Goal: Task Accomplishment & Management: Manage account settings

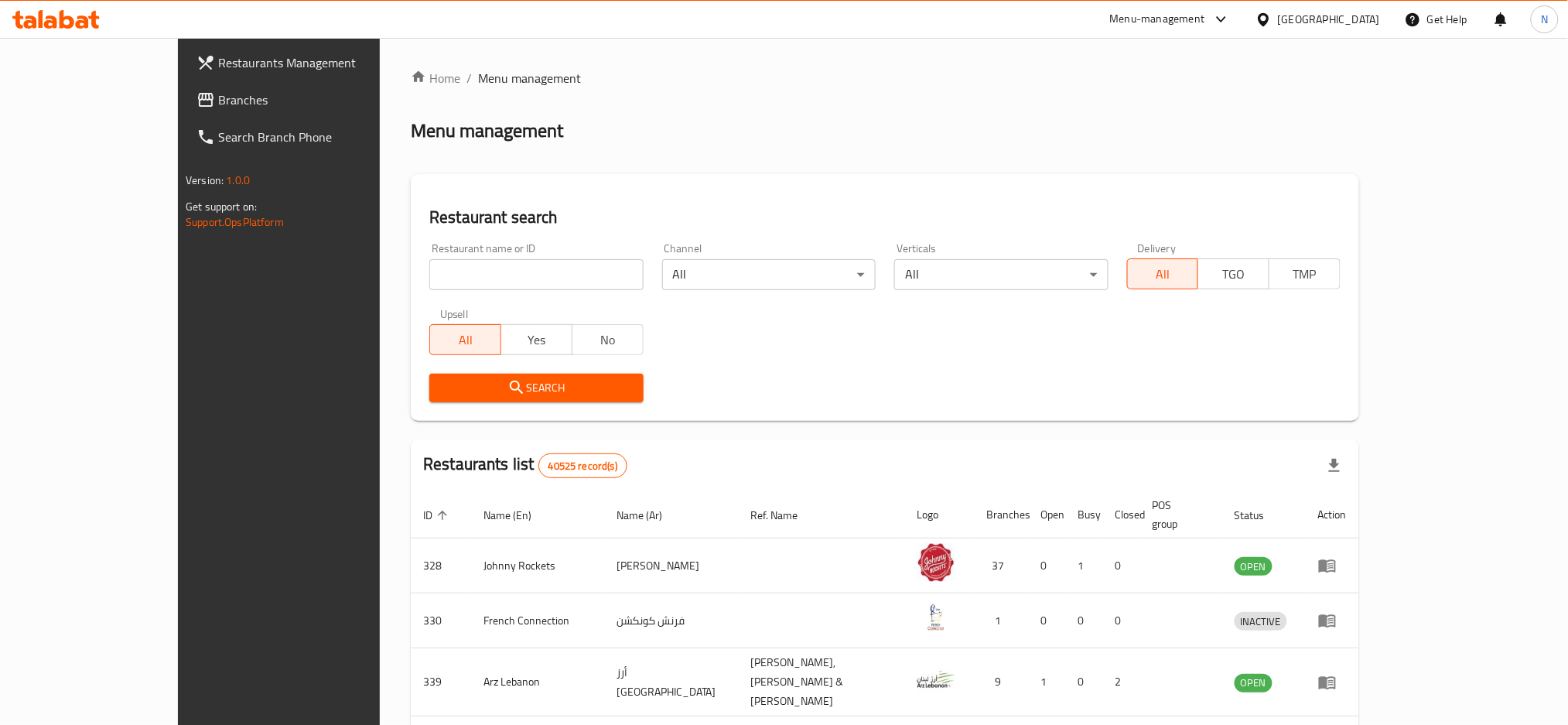
click at [218, 102] on span "Branches" at bounding box center [322, 99] width 210 height 18
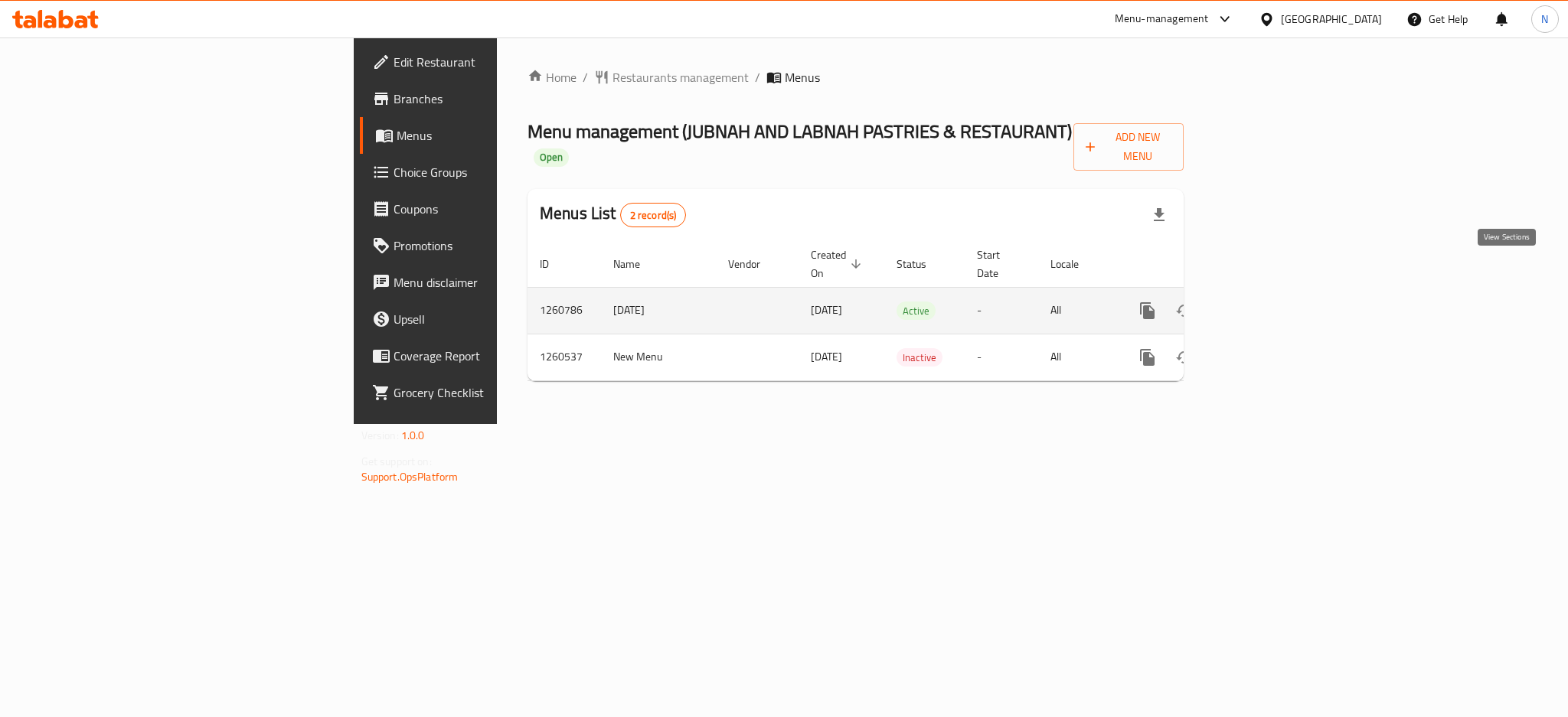
click at [1265, 304] on icon "enhanced table" at bounding box center [1257, 311] width 14 height 14
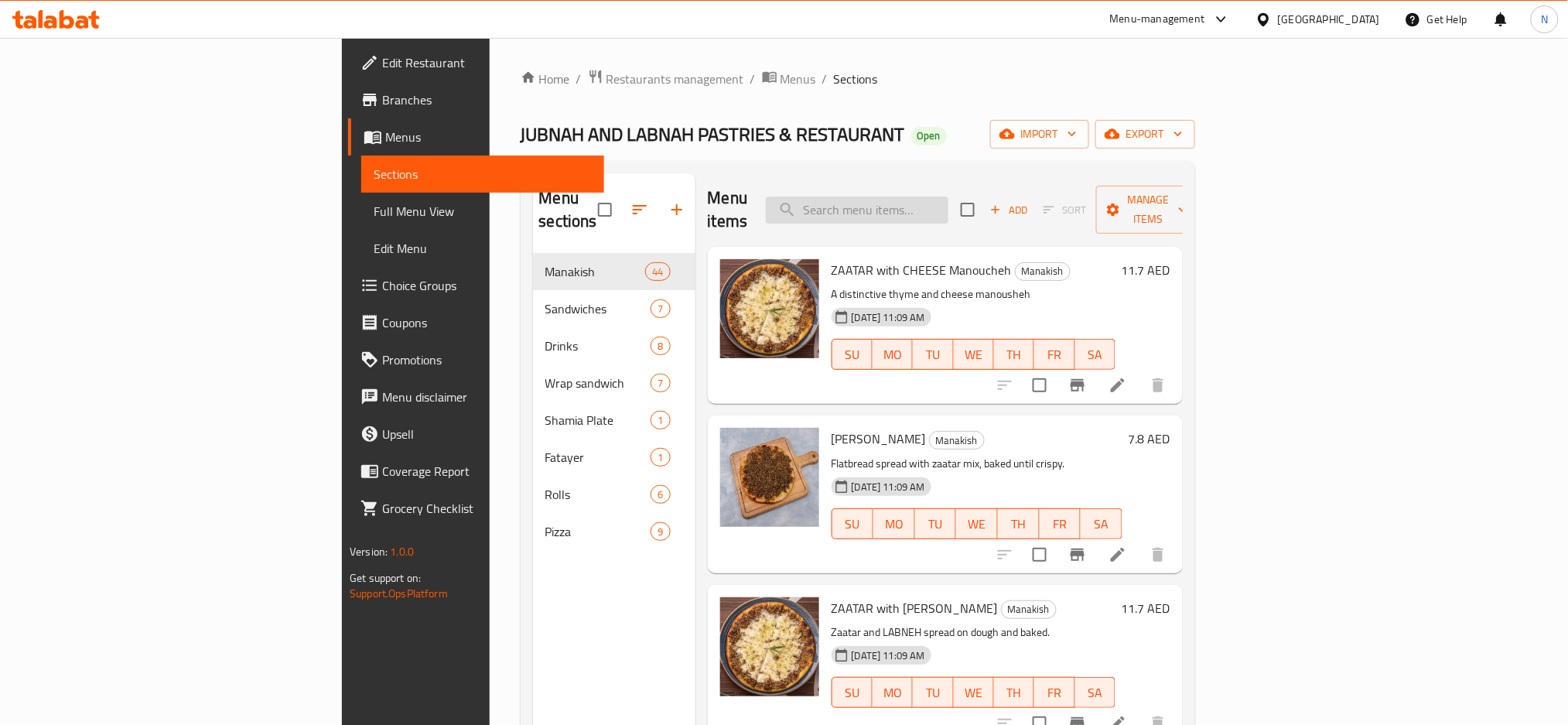
click at [948, 197] on input "search" at bounding box center [857, 210] width 182 height 27
paste input "CHEESE with Mortadella Manoucheh"
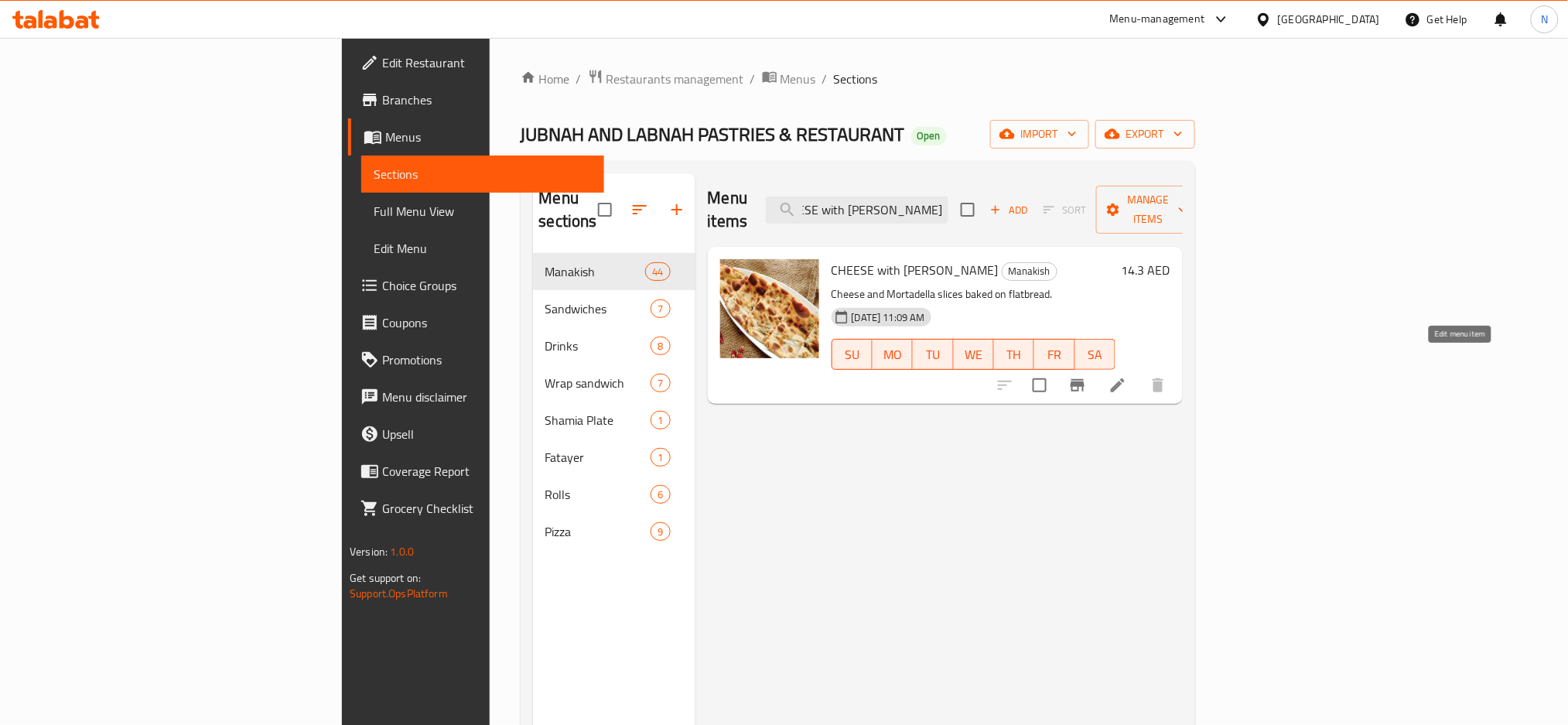
type input "CHEESE with Mortadella Manoucheh"
click at [1127, 376] on icon at bounding box center [1117, 385] width 18 height 18
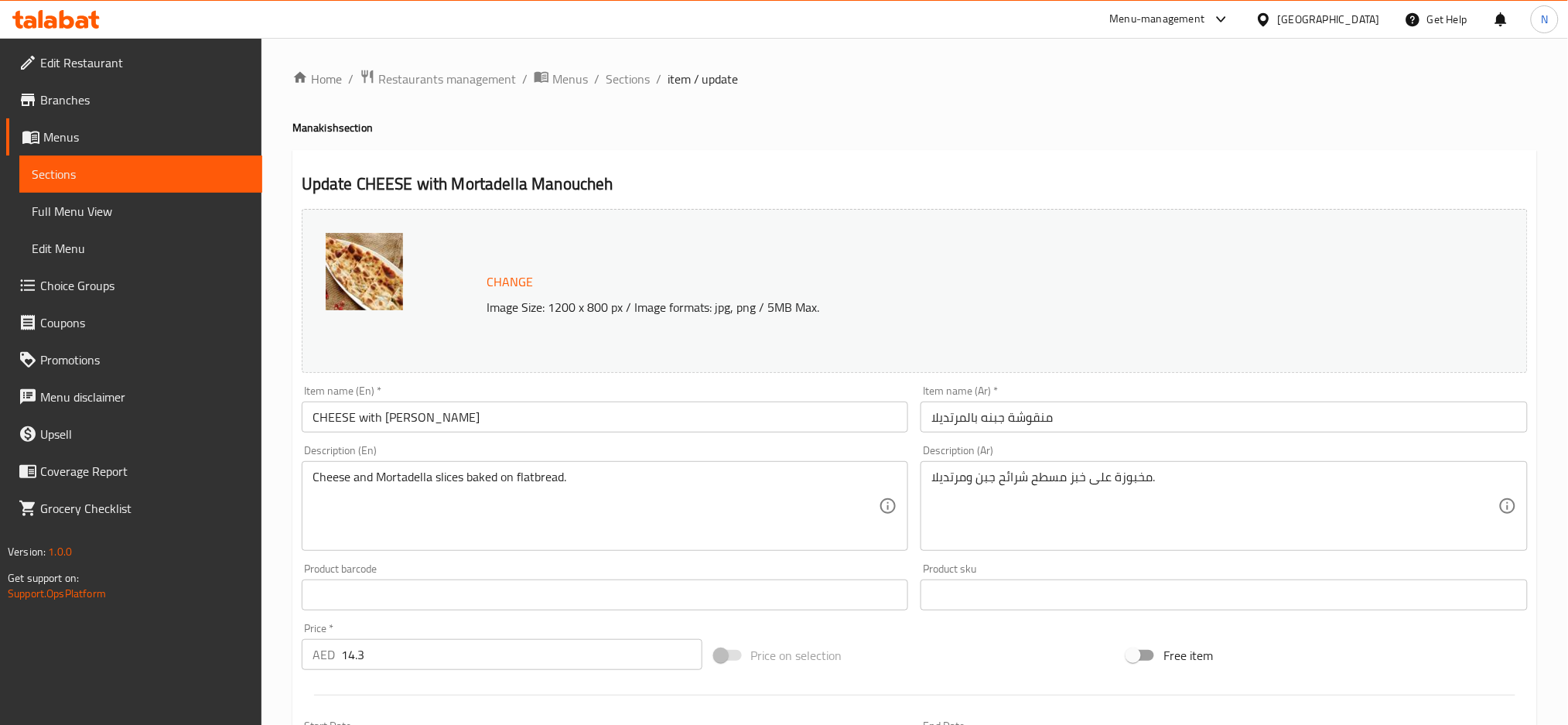
click at [1327, 17] on div "United Arab Emirates" at bounding box center [1329, 19] width 102 height 17
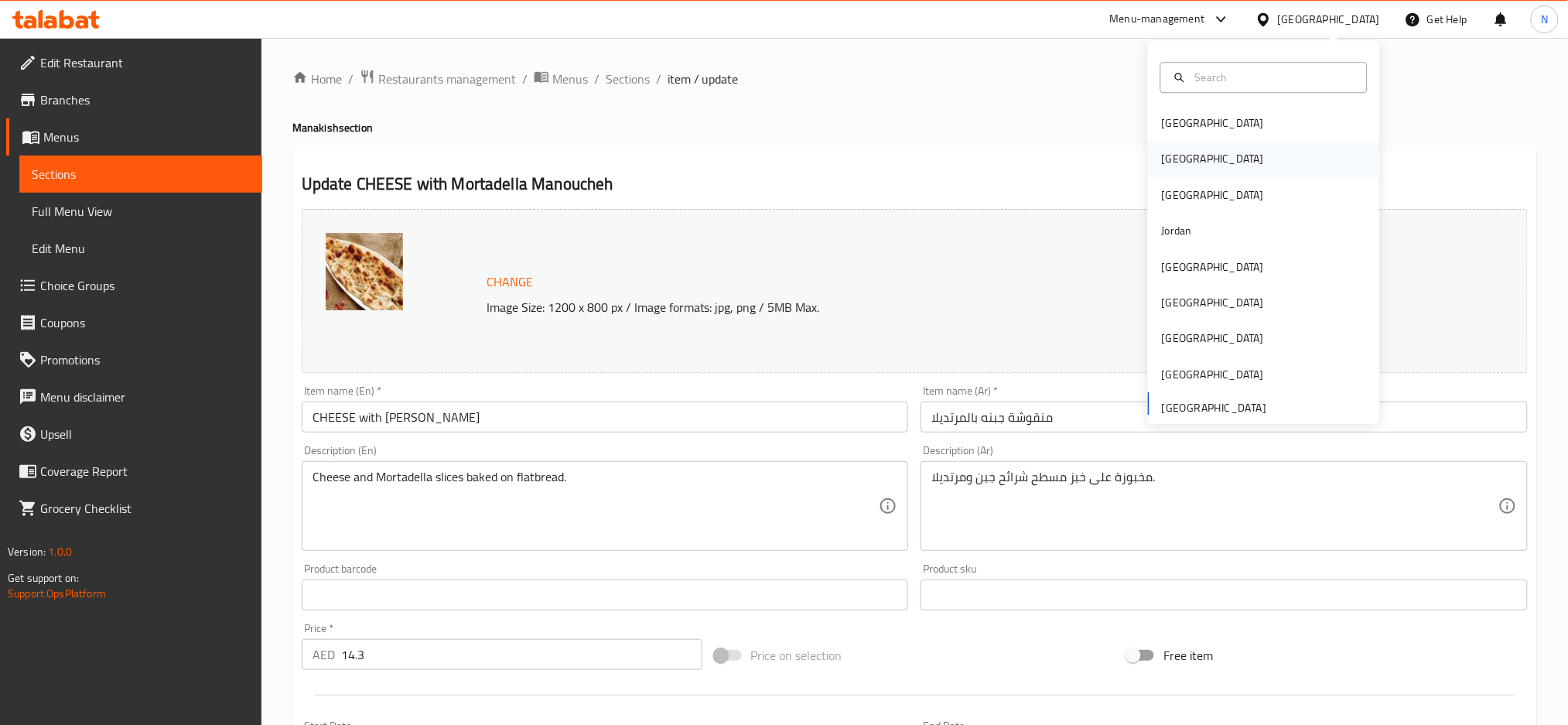
click at [1162, 159] on div "[GEOGRAPHIC_DATA]" at bounding box center [1213, 159] width 102 height 17
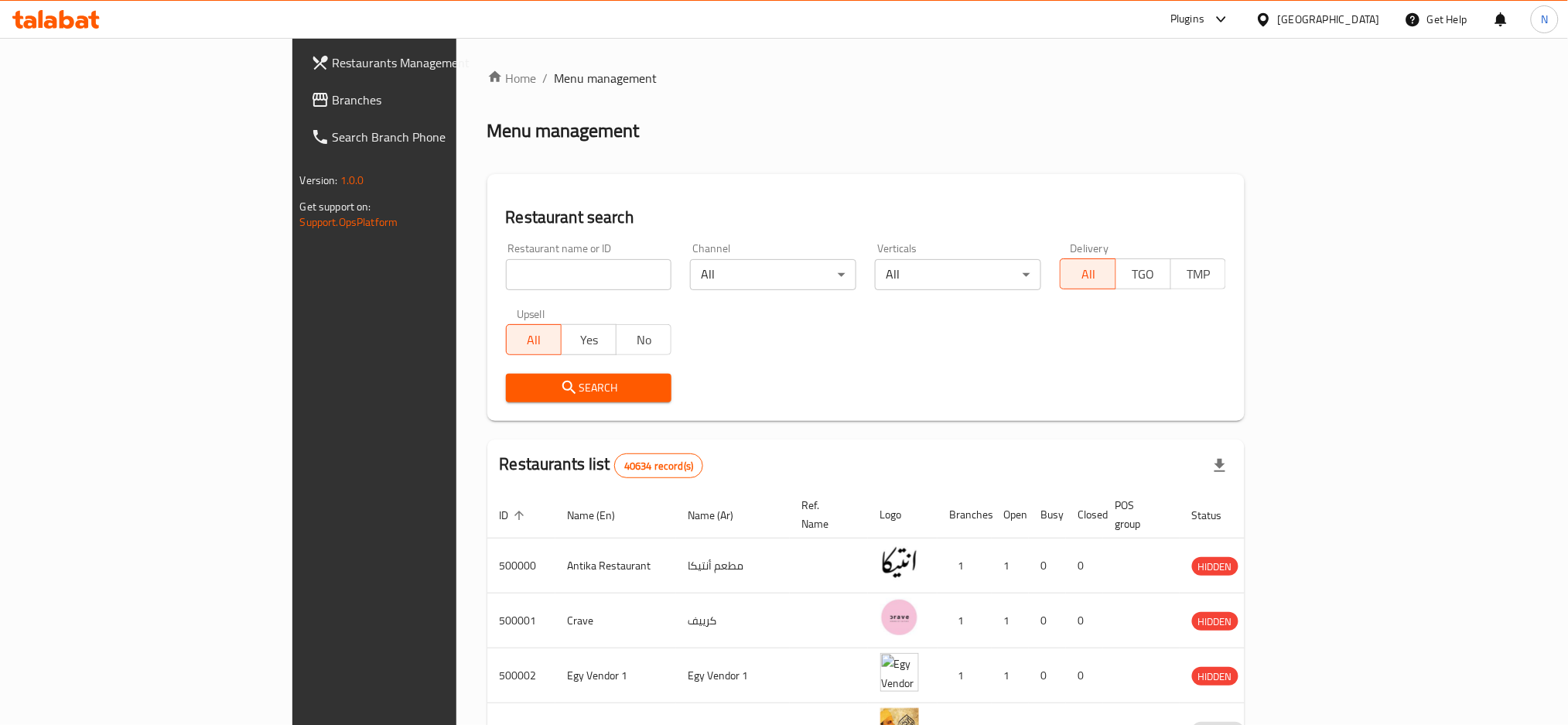
click at [333, 99] on span "Branches" at bounding box center [437, 99] width 210 height 18
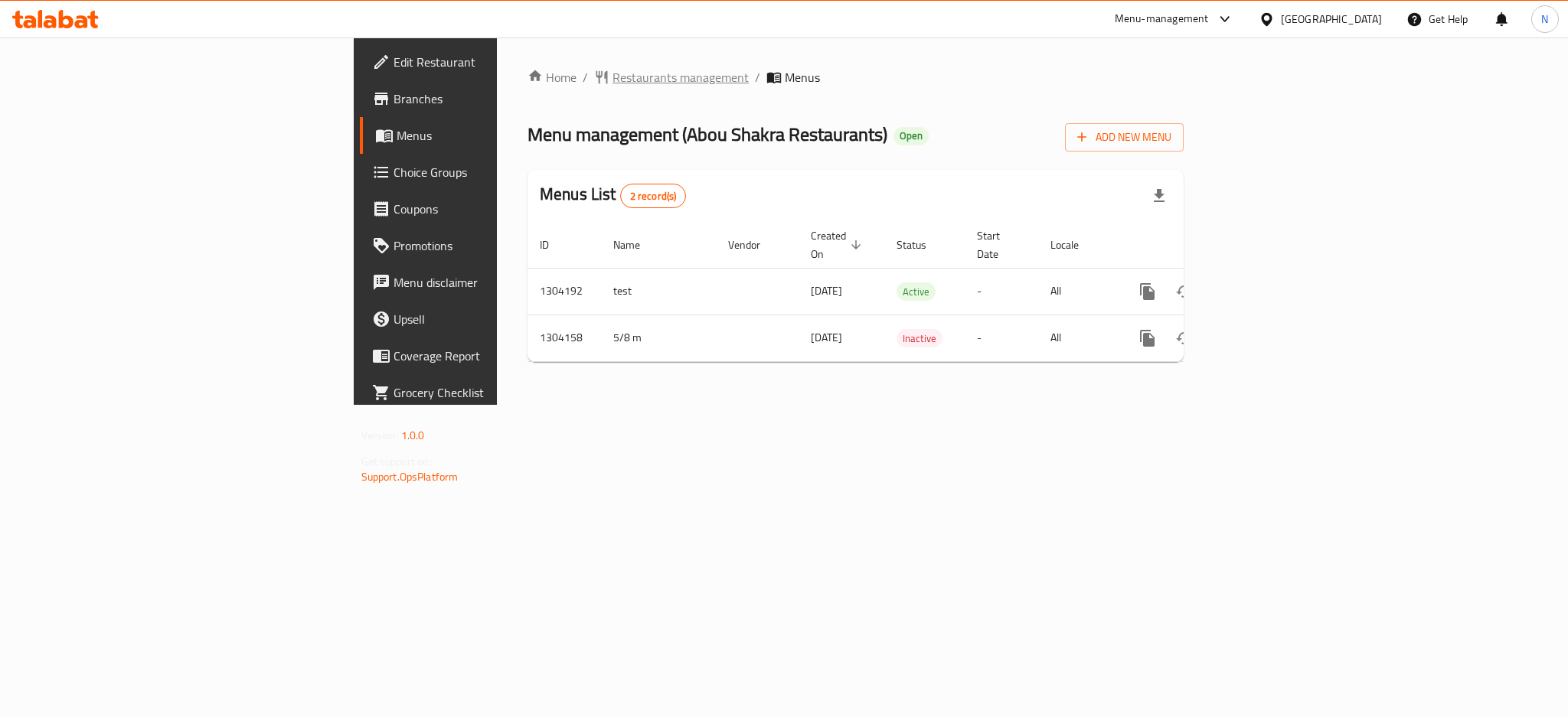
click at [612, 82] on span "Restaurants management" at bounding box center [680, 77] width 136 height 18
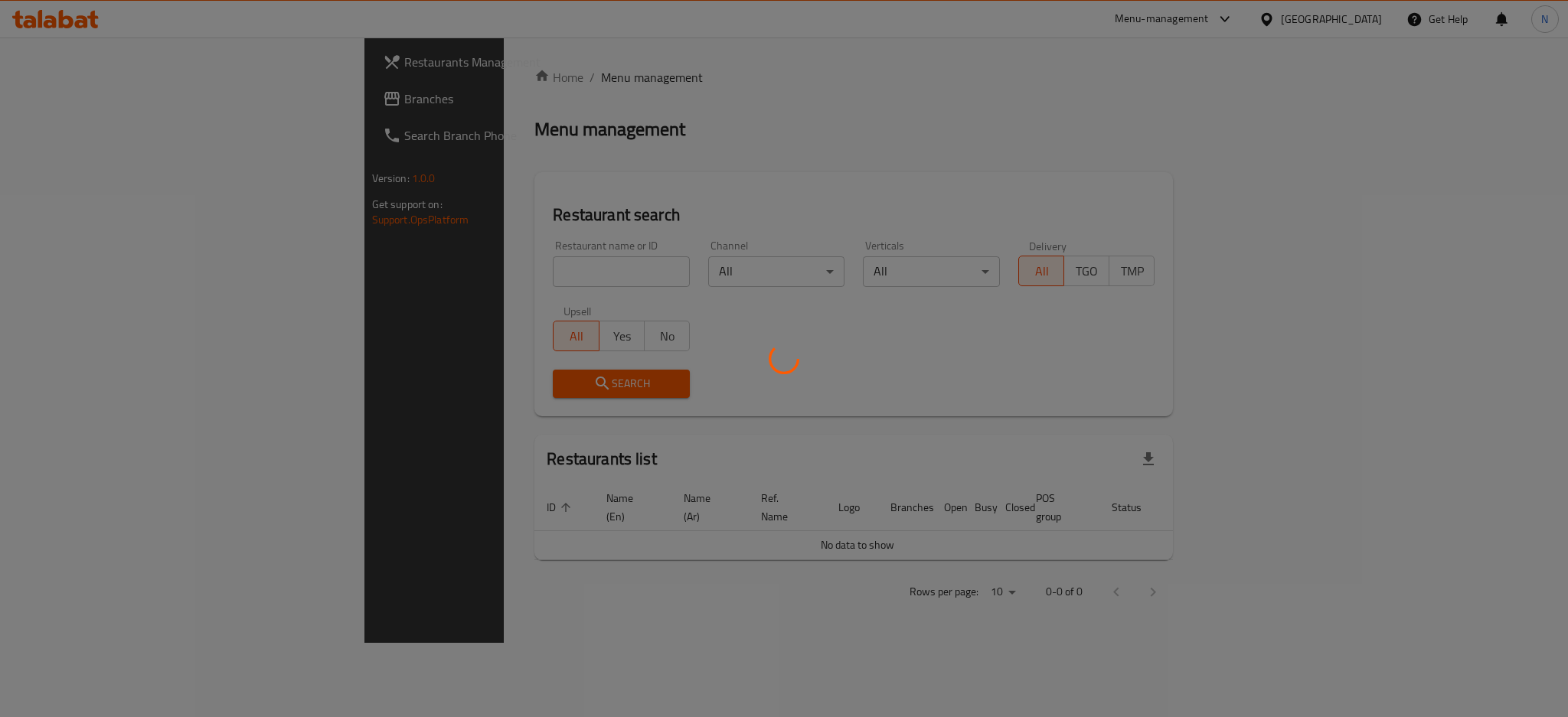
click at [89, 98] on div at bounding box center [784, 358] width 1568 height 717
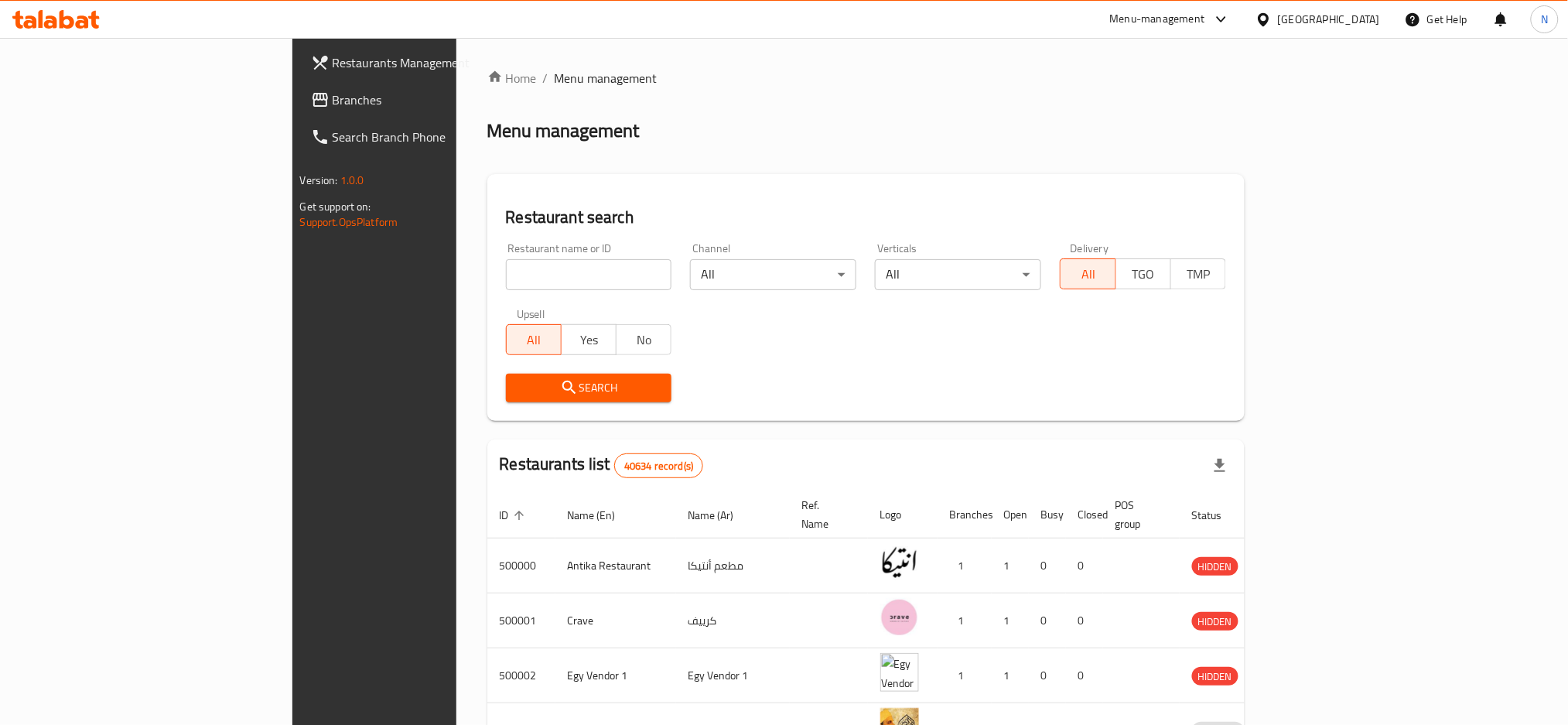
click at [312, 106] on icon at bounding box center [320, 99] width 16 height 14
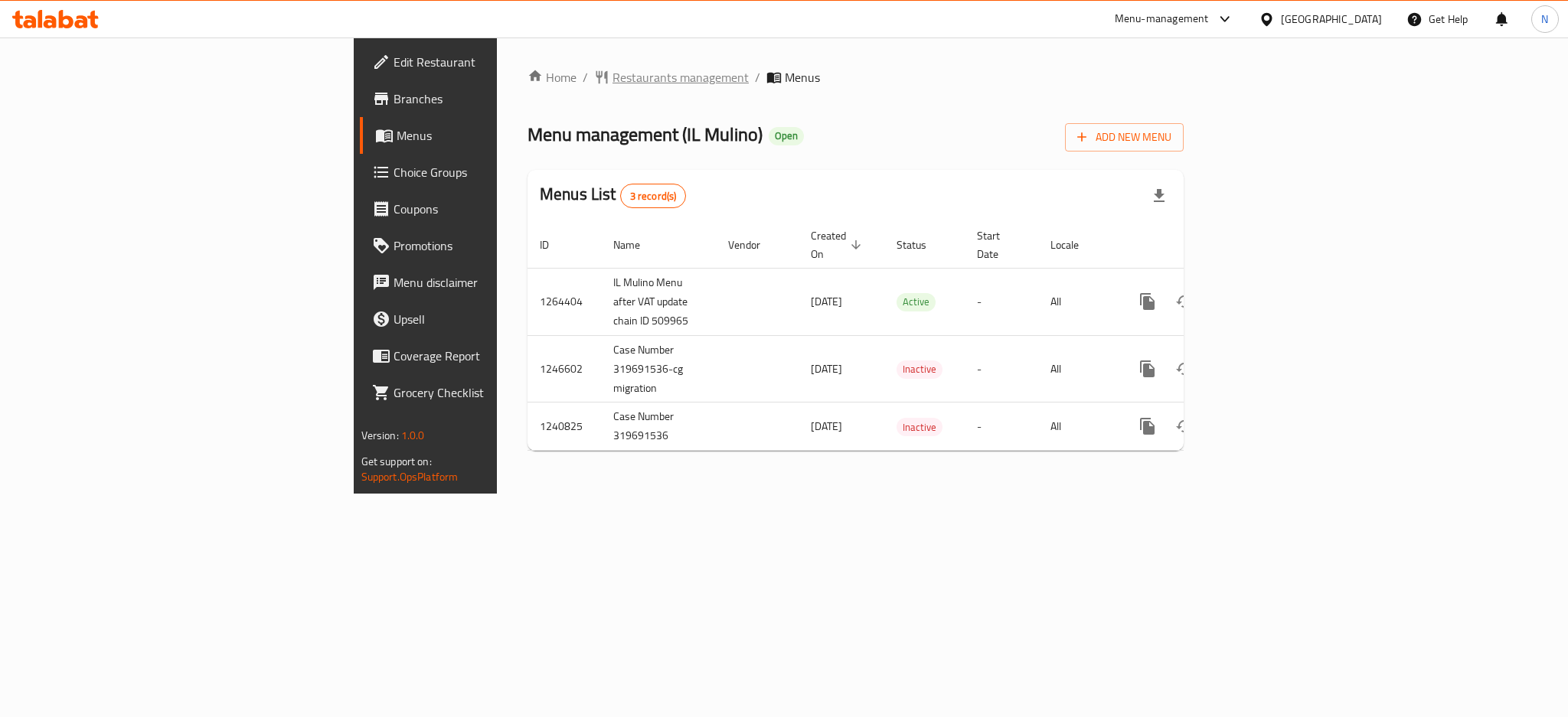
click at [612, 82] on span "Restaurants management" at bounding box center [680, 77] width 136 height 18
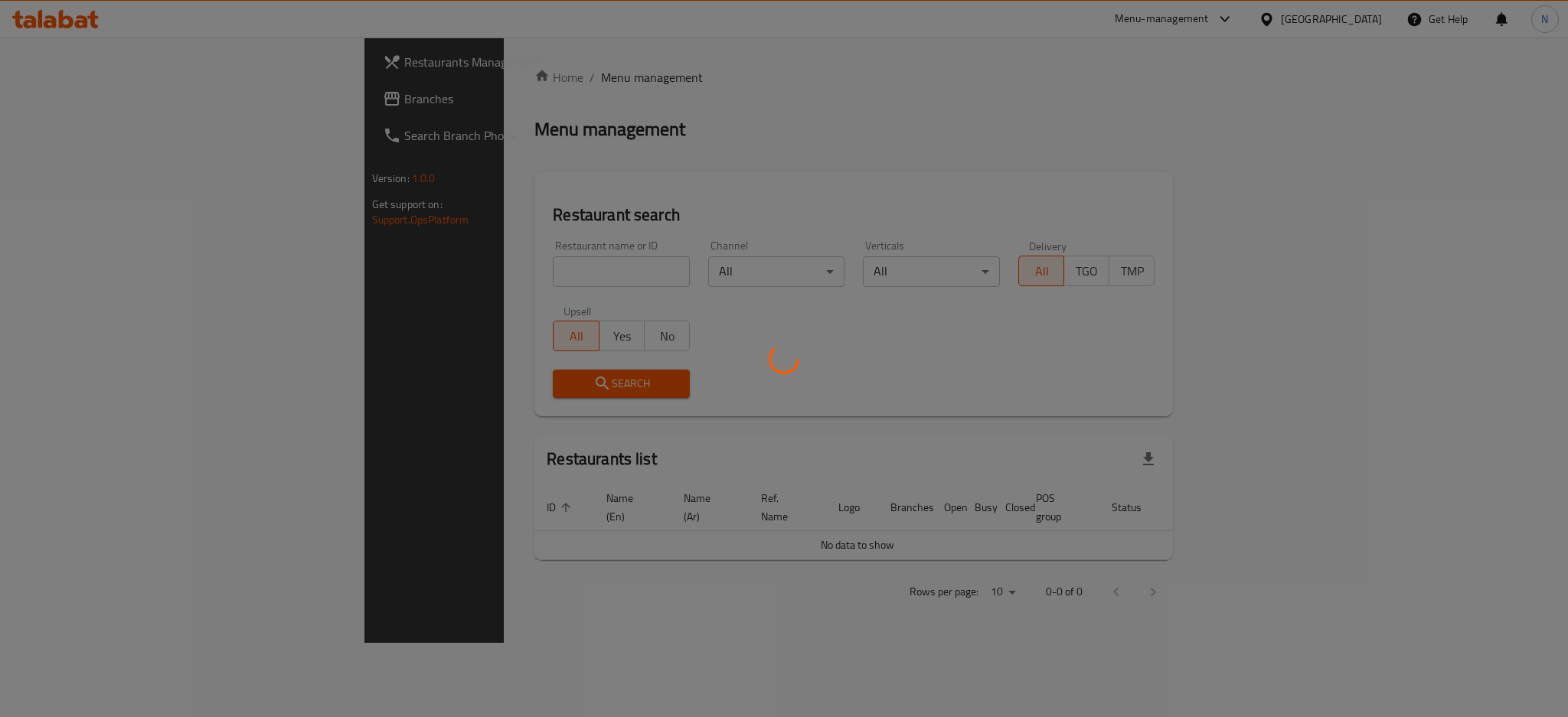
click at [77, 90] on div at bounding box center [784, 358] width 1568 height 717
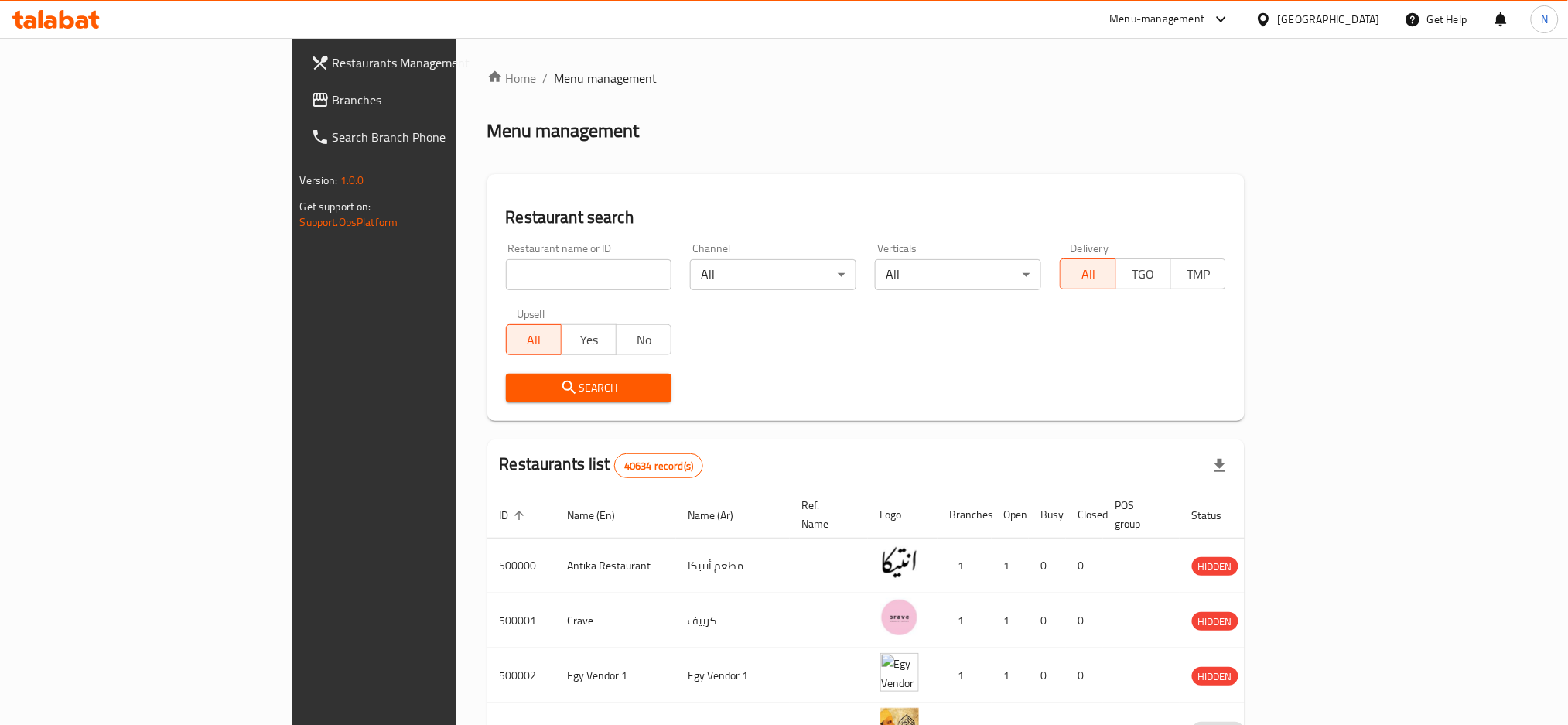
click at [333, 99] on span "Branches" at bounding box center [437, 99] width 210 height 18
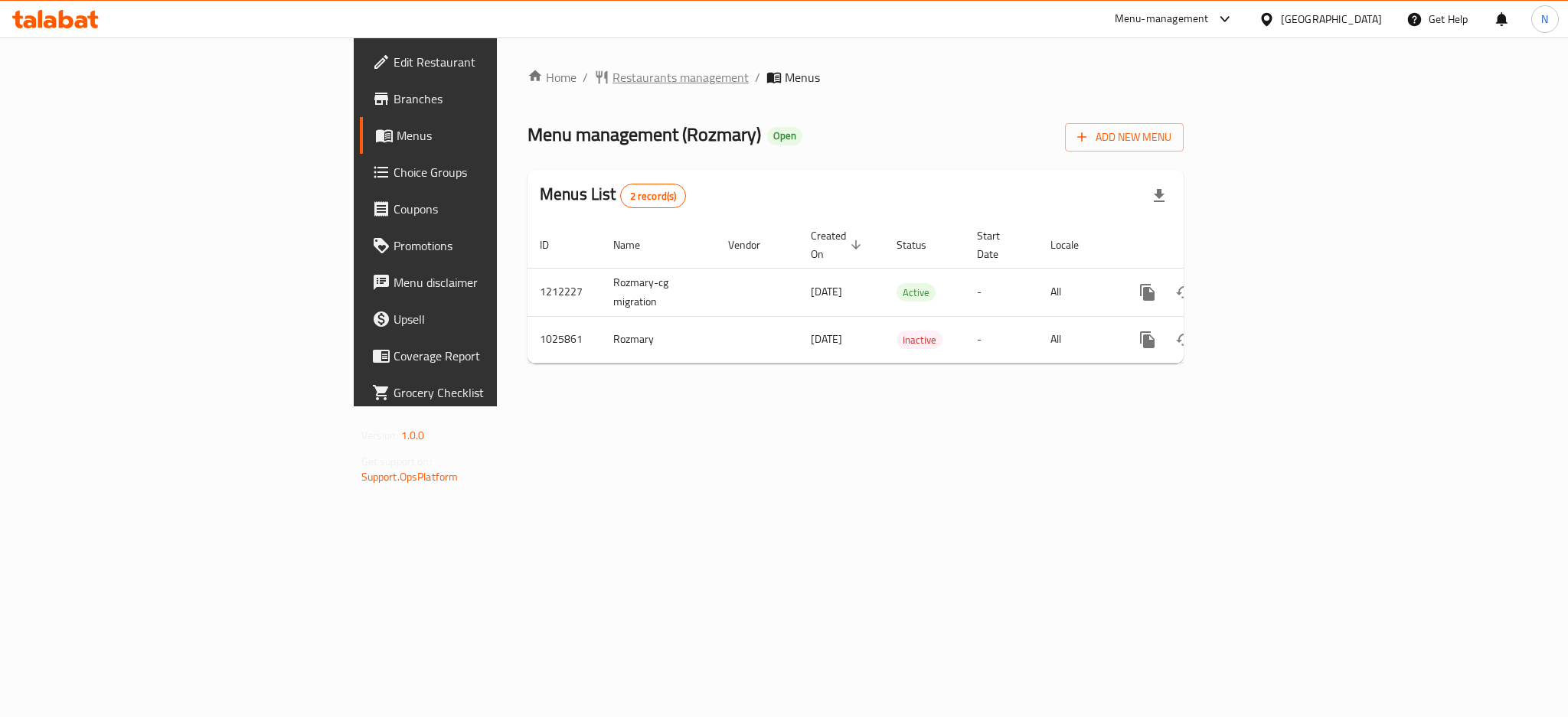
click at [612, 70] on span "Restaurants management" at bounding box center [680, 77] width 136 height 18
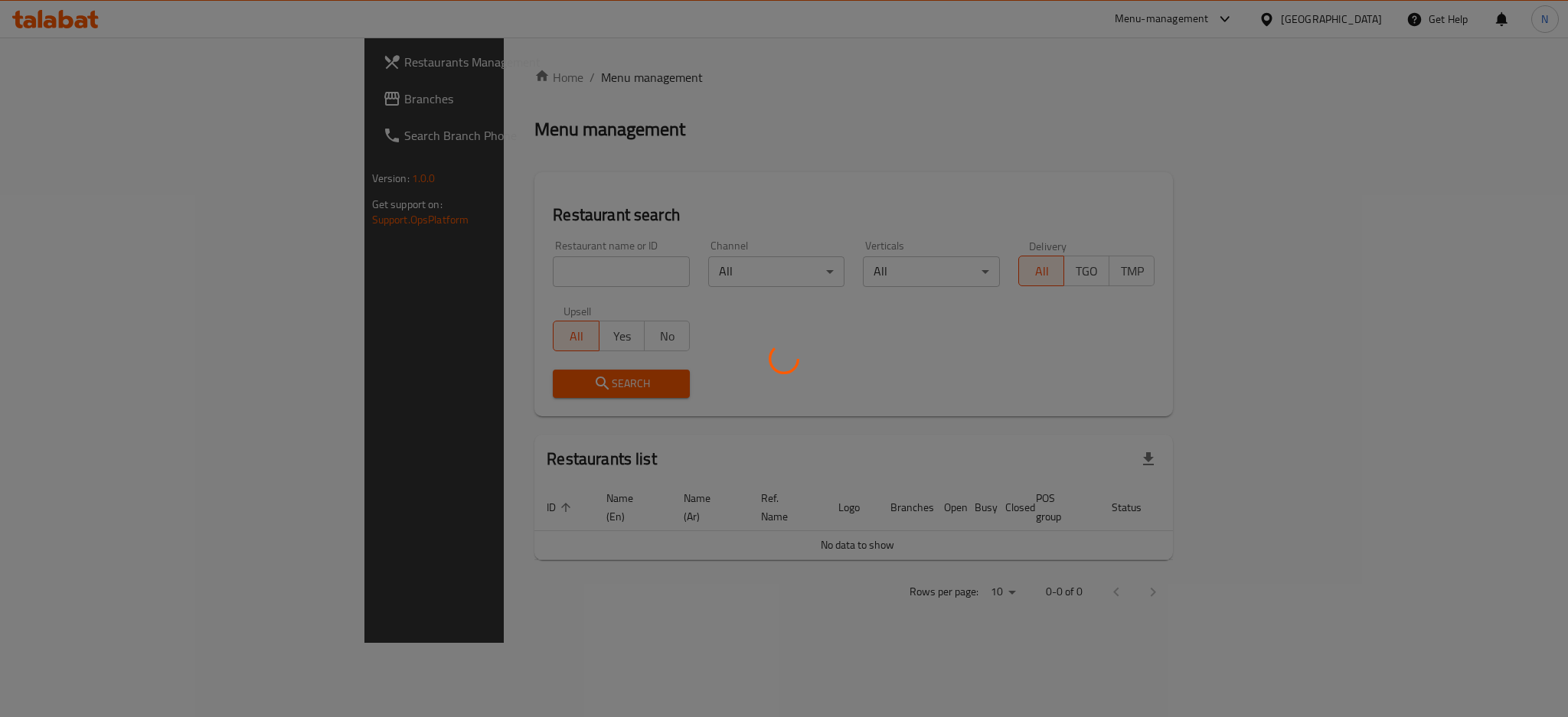
click at [76, 102] on div at bounding box center [784, 358] width 1568 height 717
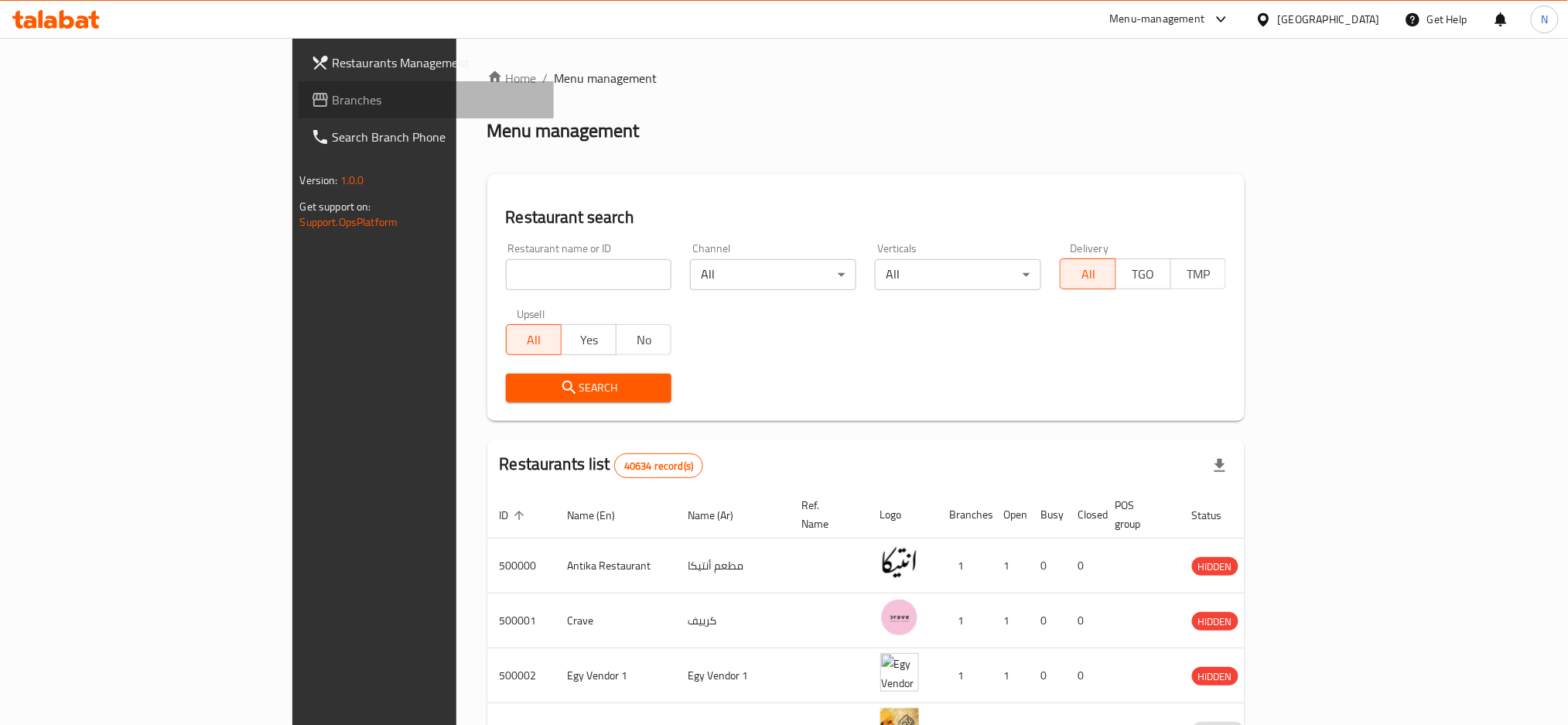
click at [333, 95] on span "Branches" at bounding box center [437, 99] width 210 height 18
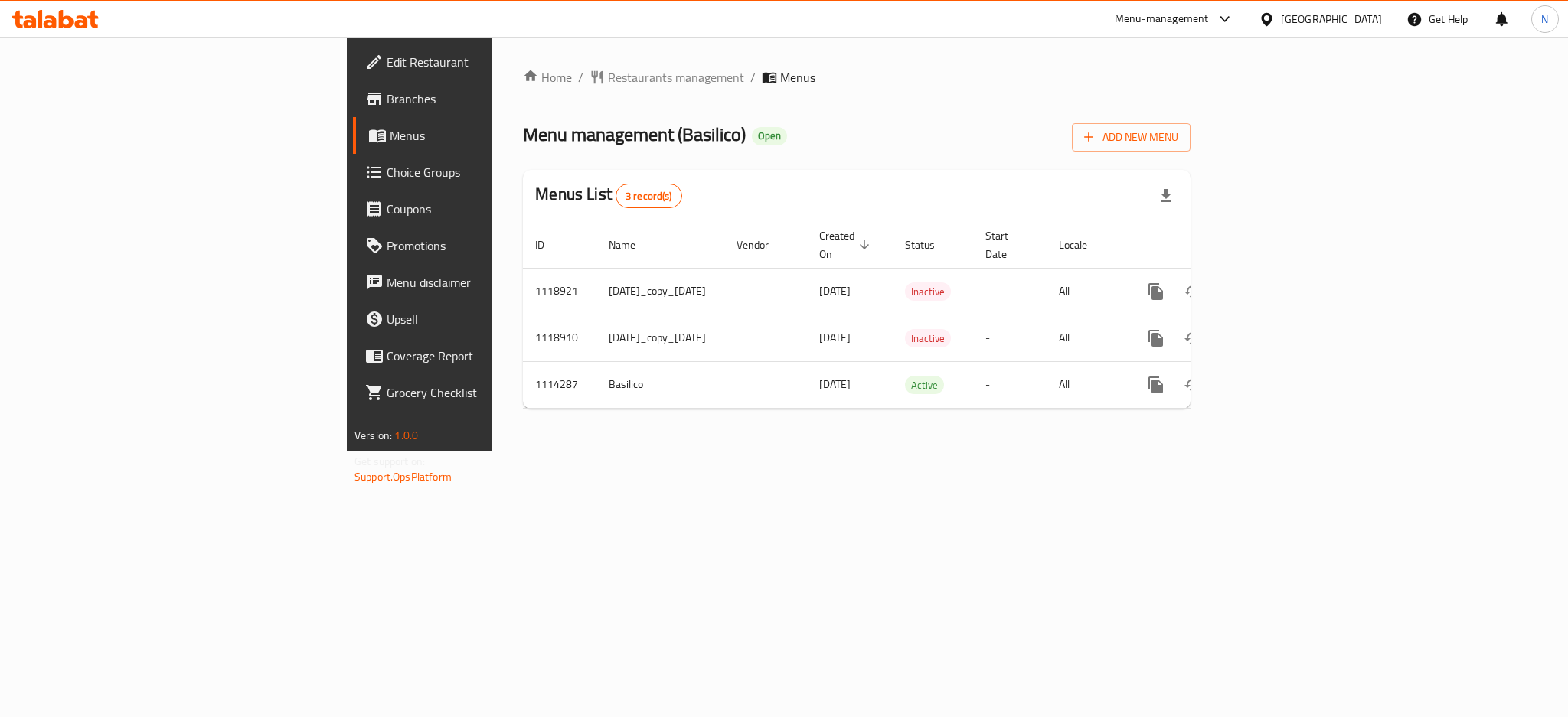
click at [1271, 22] on icon at bounding box center [1266, 19] width 11 height 13
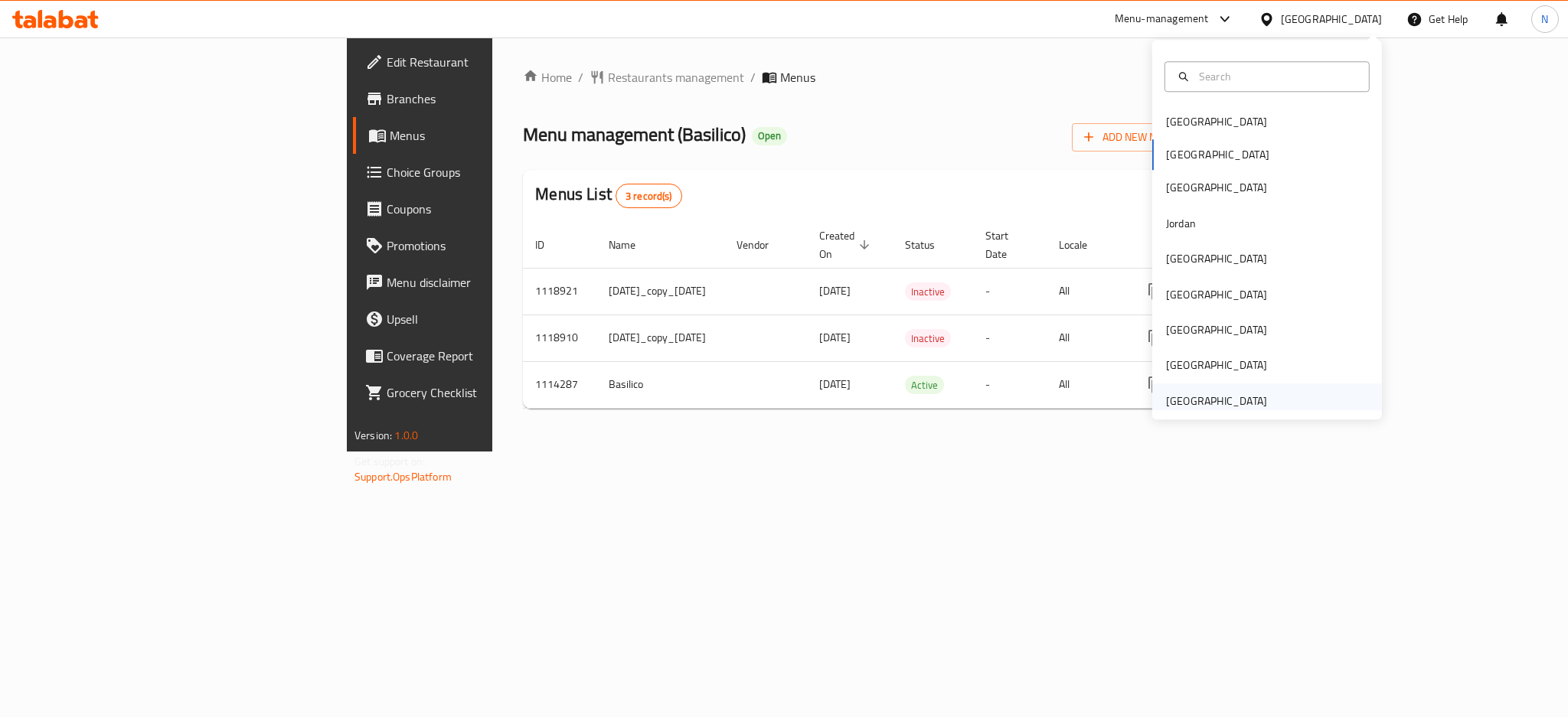
click at [1191, 399] on div "United Arab Emirates" at bounding box center [1216, 401] width 101 height 17
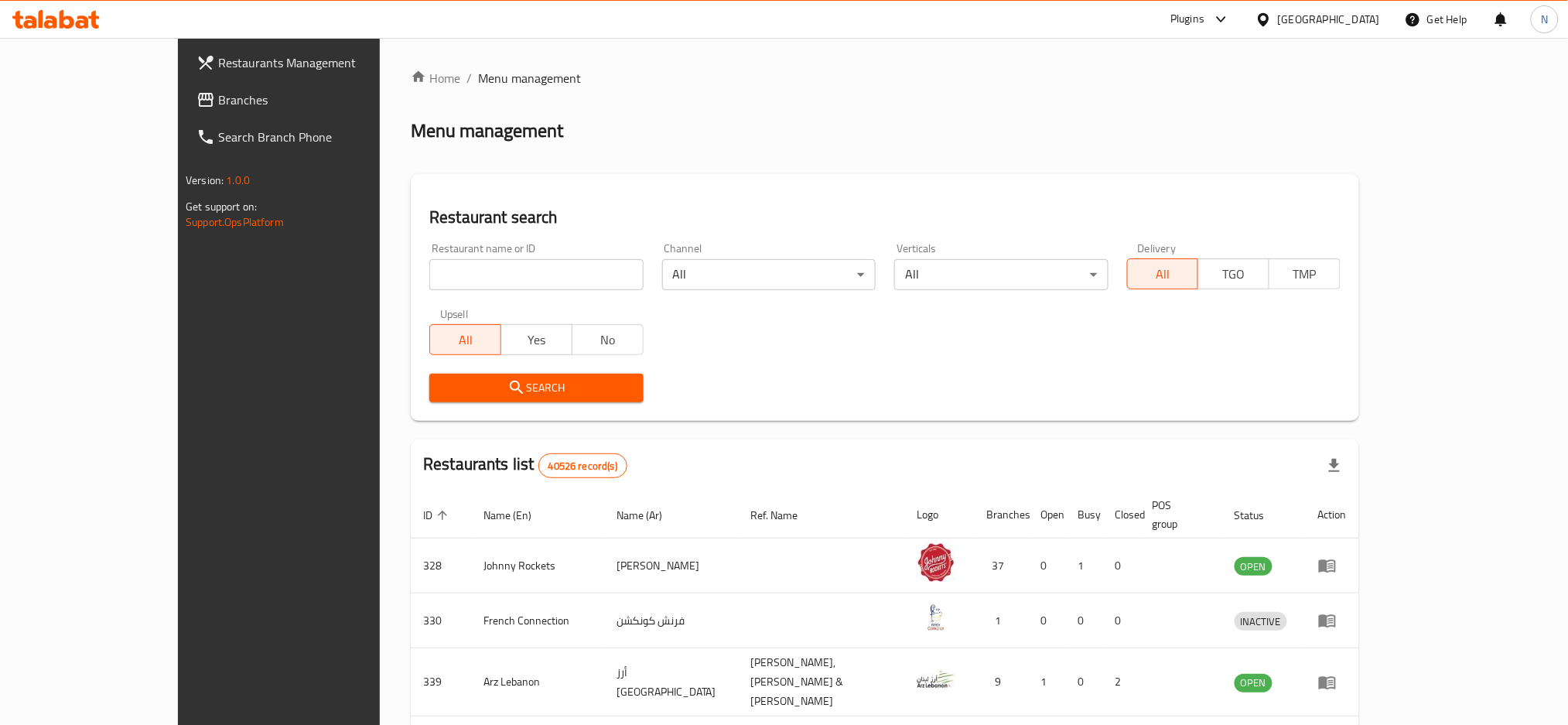
click at [218, 104] on span "Branches" at bounding box center [322, 99] width 210 height 18
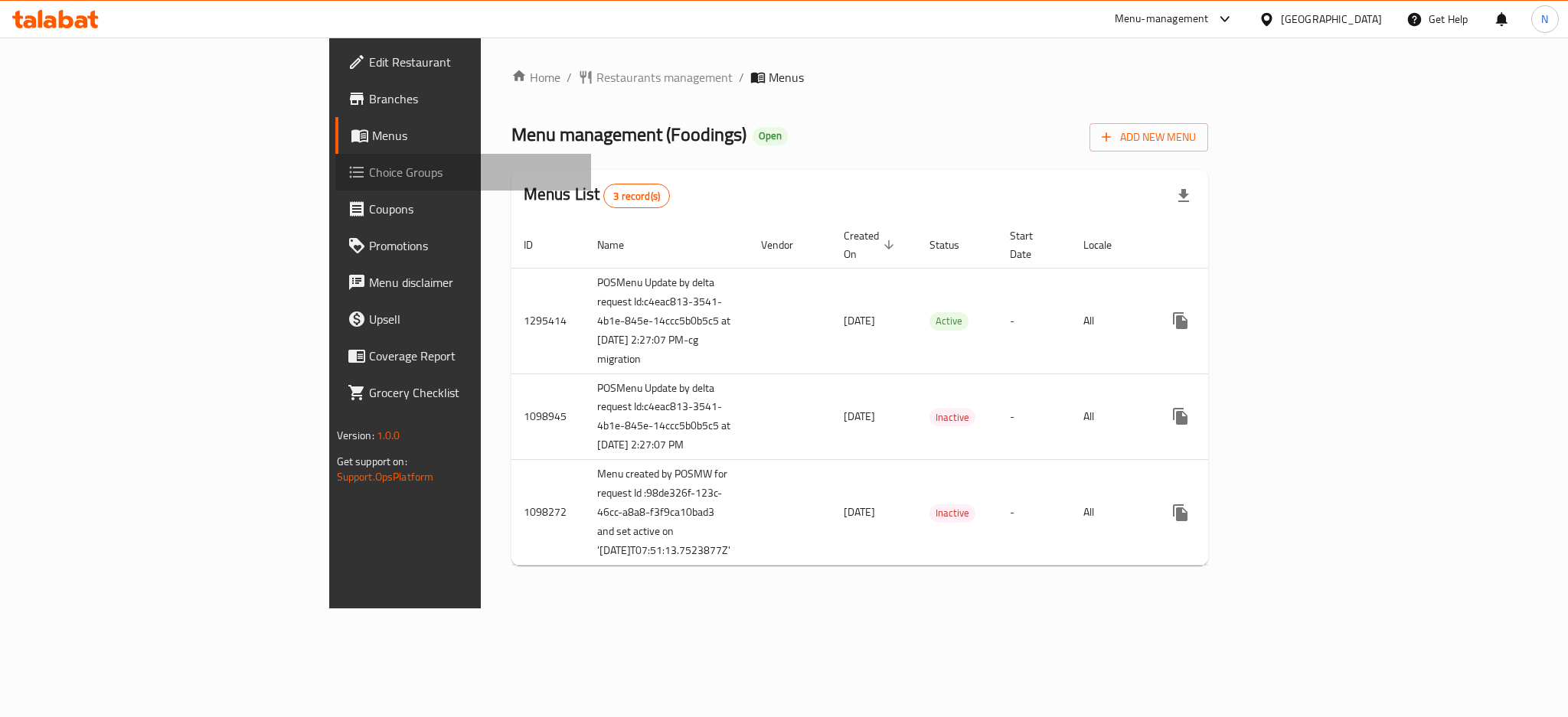
click at [369, 166] on span "Choice Groups" at bounding box center [474, 172] width 210 height 18
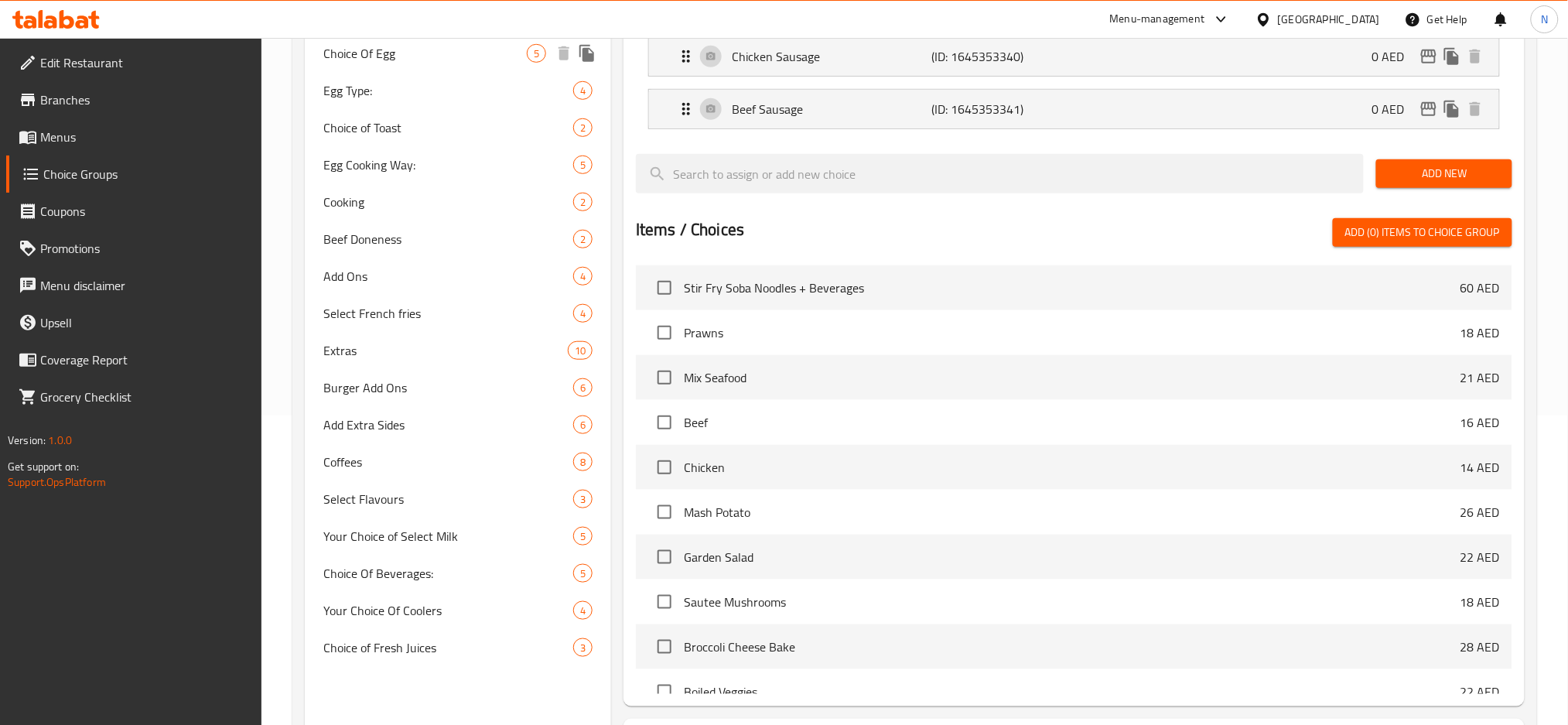
scroll to position [449, 0]
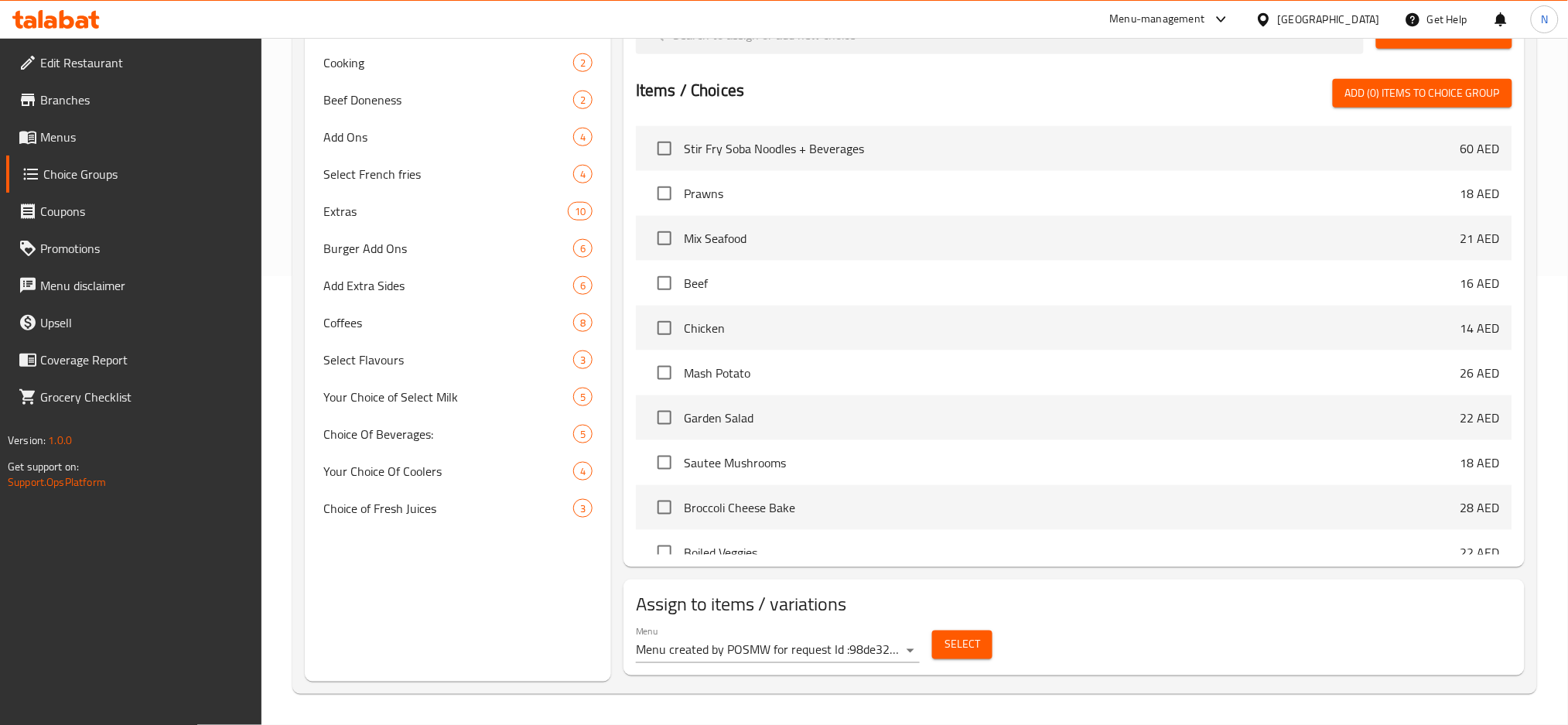
click at [360, 640] on div "Choice Groups Choice Of Sausages 2 Choice Of Bacon 2 Choice Of Egg 5 Egg Type: …" at bounding box center [458, 203] width 306 height 956
click at [431, 382] on div "Your Choice of Select Milk 5" at bounding box center [458, 397] width 306 height 37
type input "Your Choice of Select Milk"
type input "اختيارك من حليب مختار"
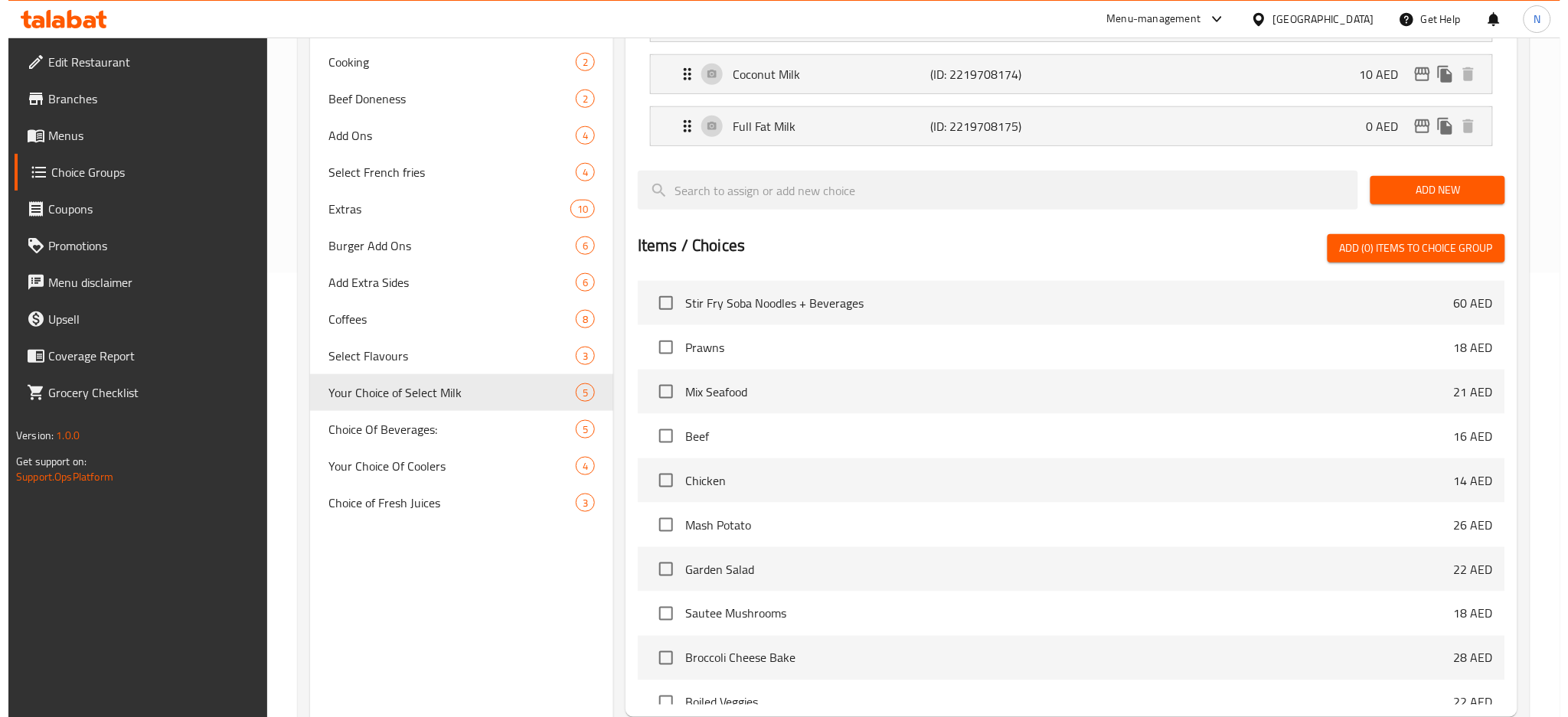
scroll to position [0, 0]
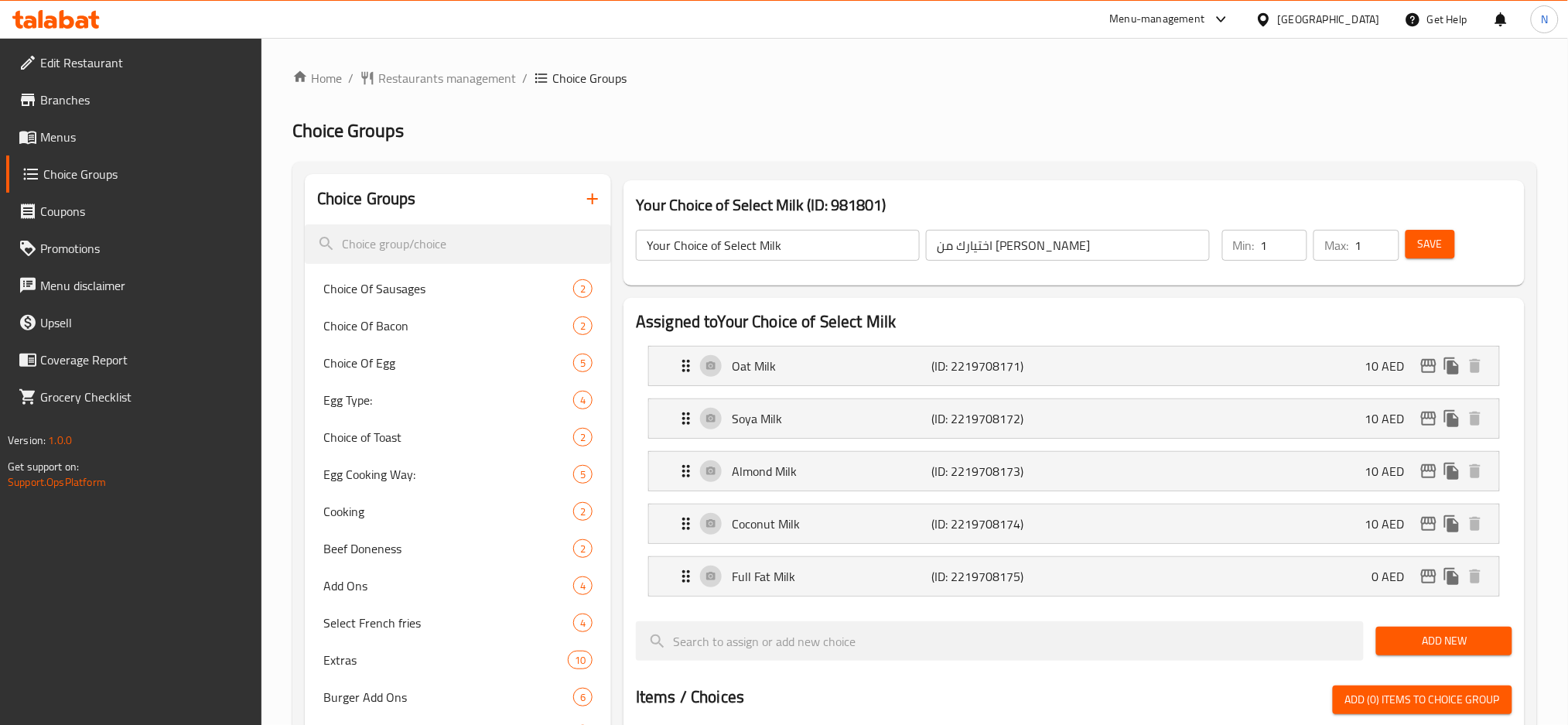
type input "1"
click at [1292, 242] on input "1" at bounding box center [1284, 244] width 46 height 31
click at [1439, 243] on span "Save" at bounding box center [1430, 244] width 25 height 19
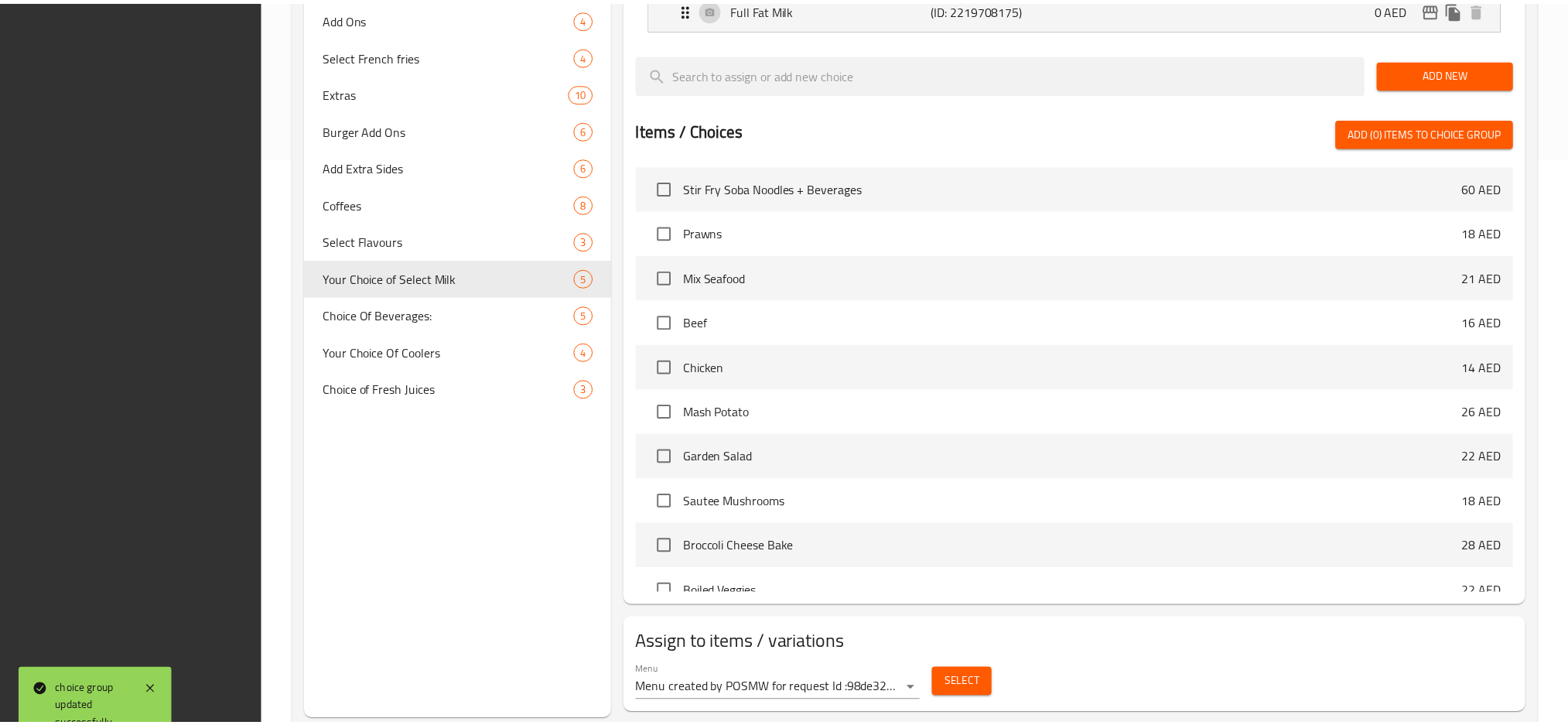
scroll to position [607, 0]
